Goal: Transaction & Acquisition: Purchase product/service

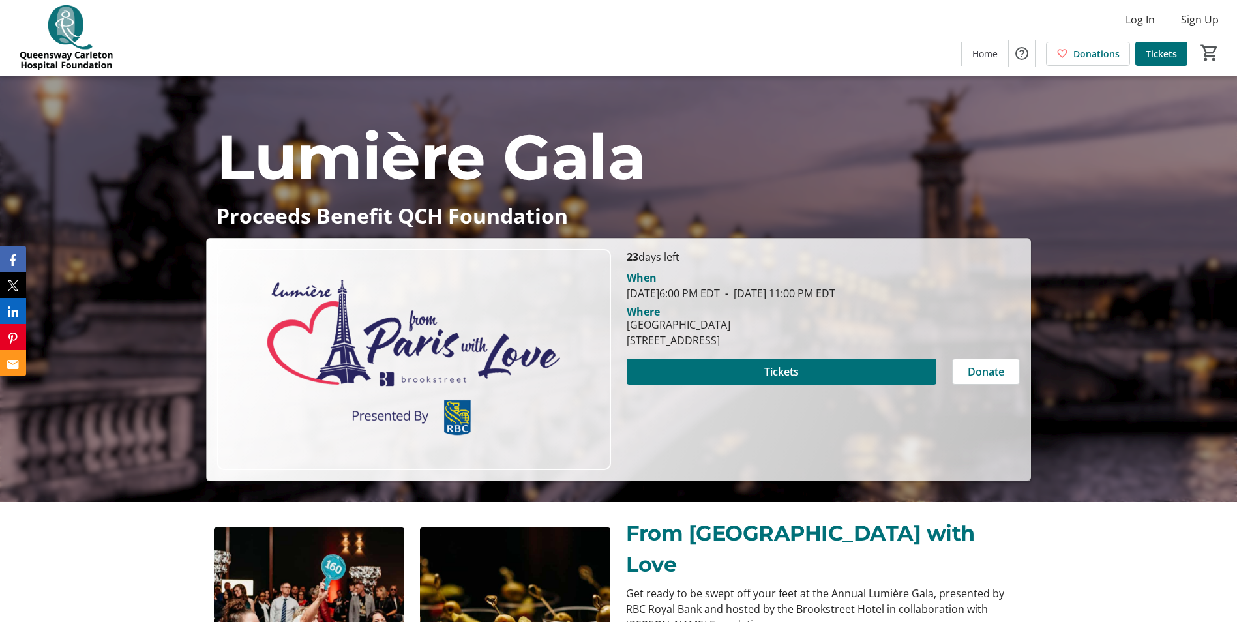
scroll to position [130, 0]
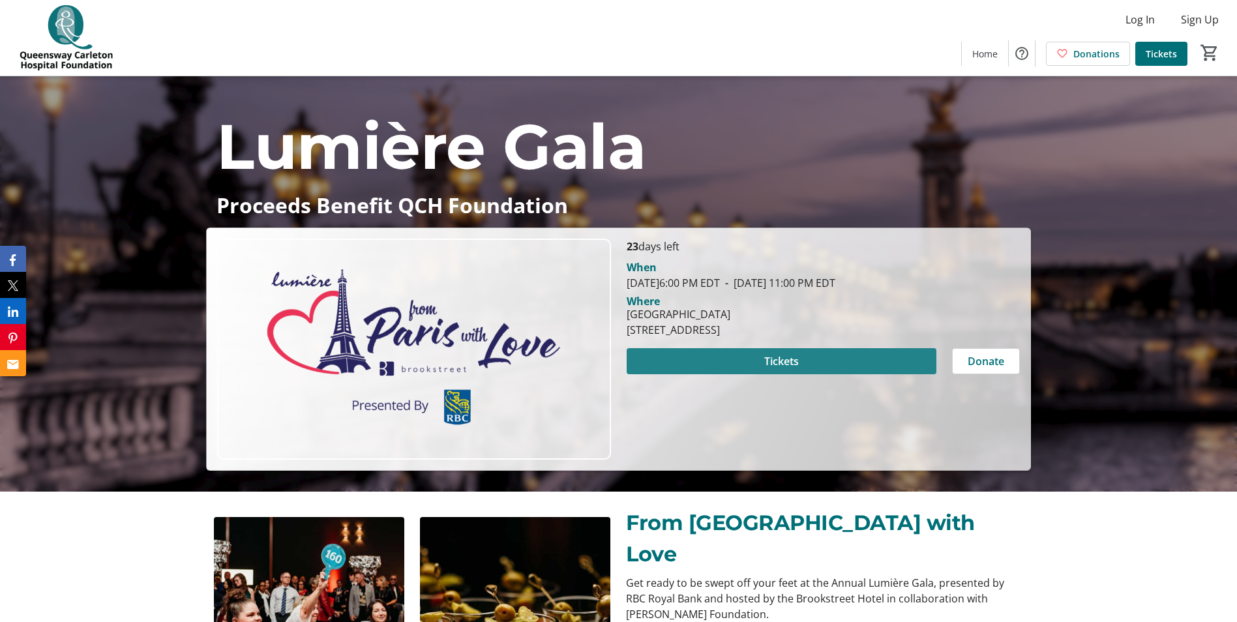
click at [791, 357] on span "Tickets" at bounding box center [781, 361] width 35 height 16
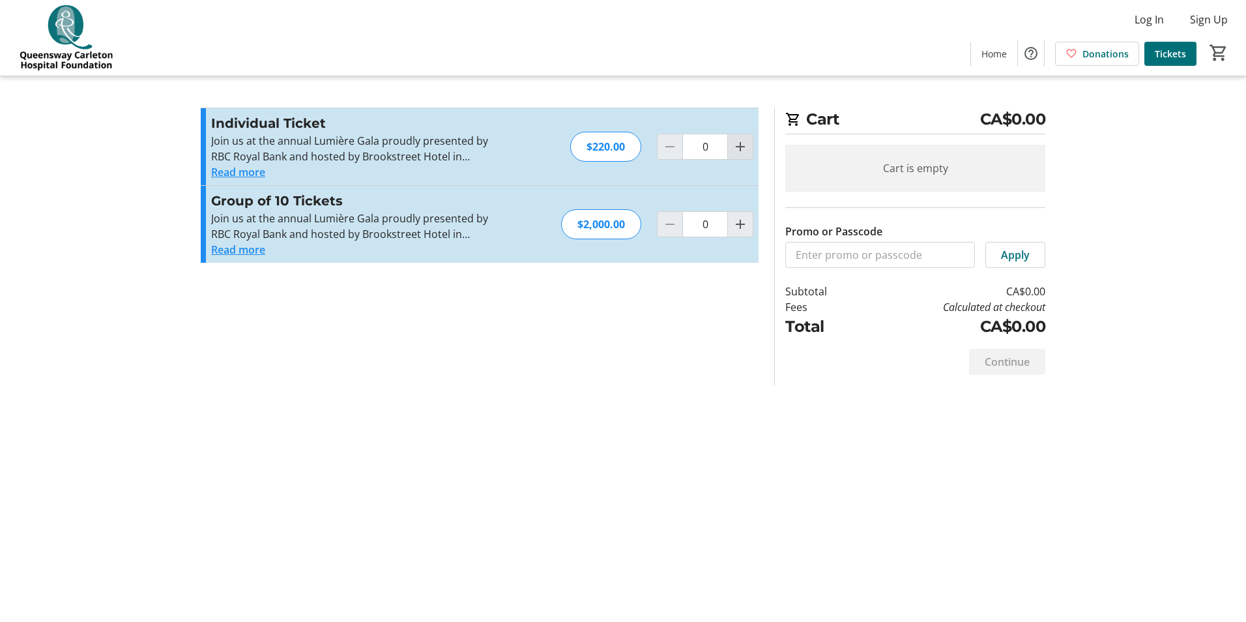
click at [745, 148] on mat-icon "Increment by one" at bounding box center [741, 147] width 16 height 16
type input "2"
